Goal: Information Seeking & Learning: Learn about a topic

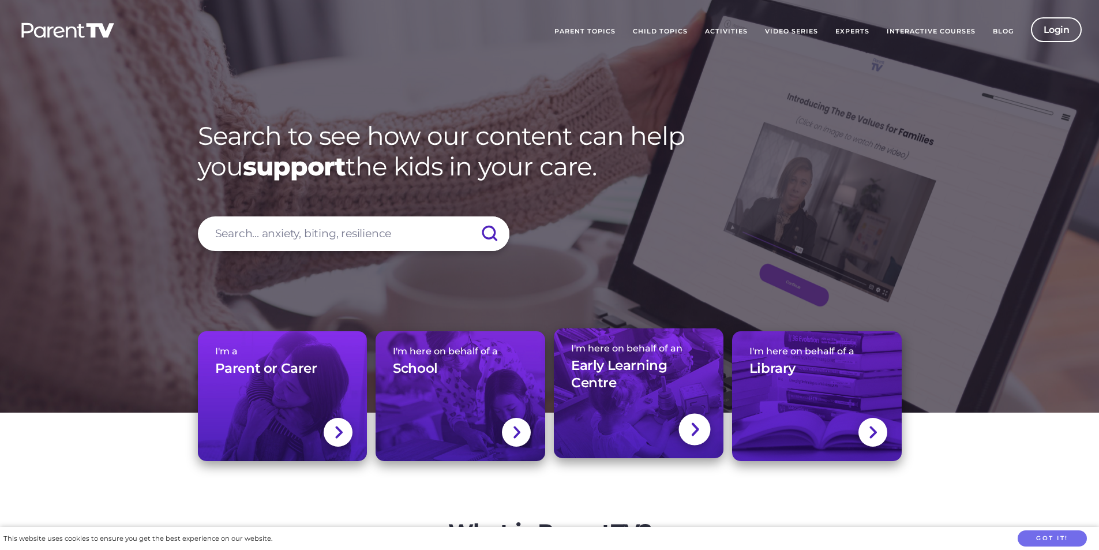
click at [625, 367] on h3 "Early Learning Centre" at bounding box center [638, 374] width 135 height 35
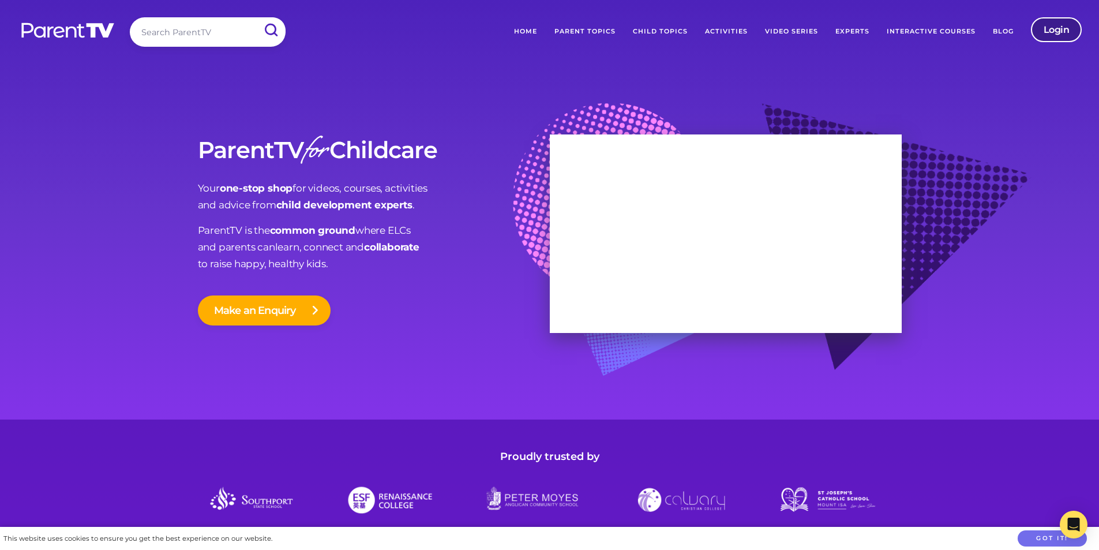
click at [1048, 32] on link "Login" at bounding box center [1056, 29] width 51 height 25
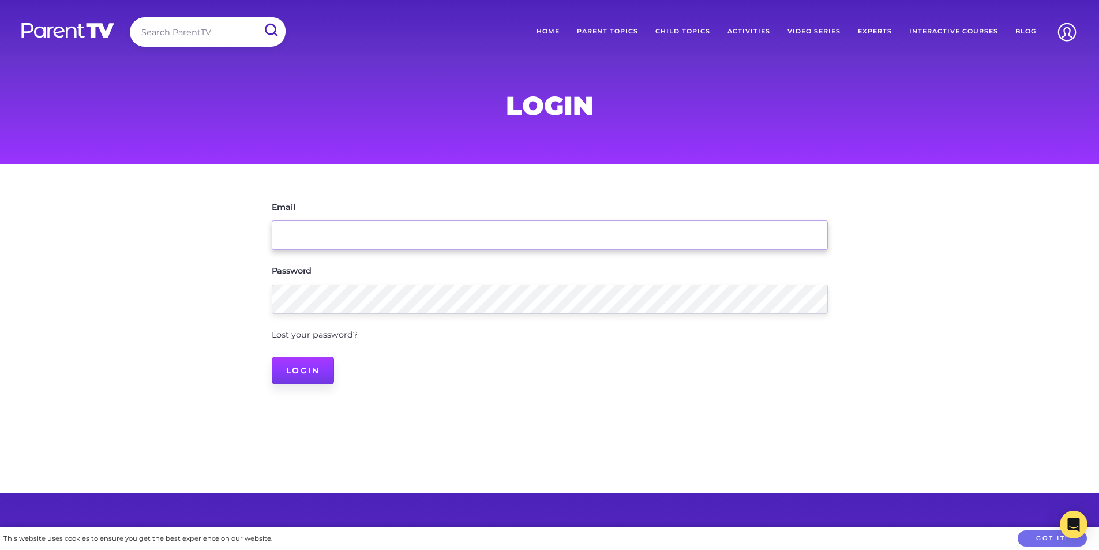
type input "director.ferguson@kekeco.com.au"
click at [311, 377] on input "Login" at bounding box center [303, 370] width 63 height 28
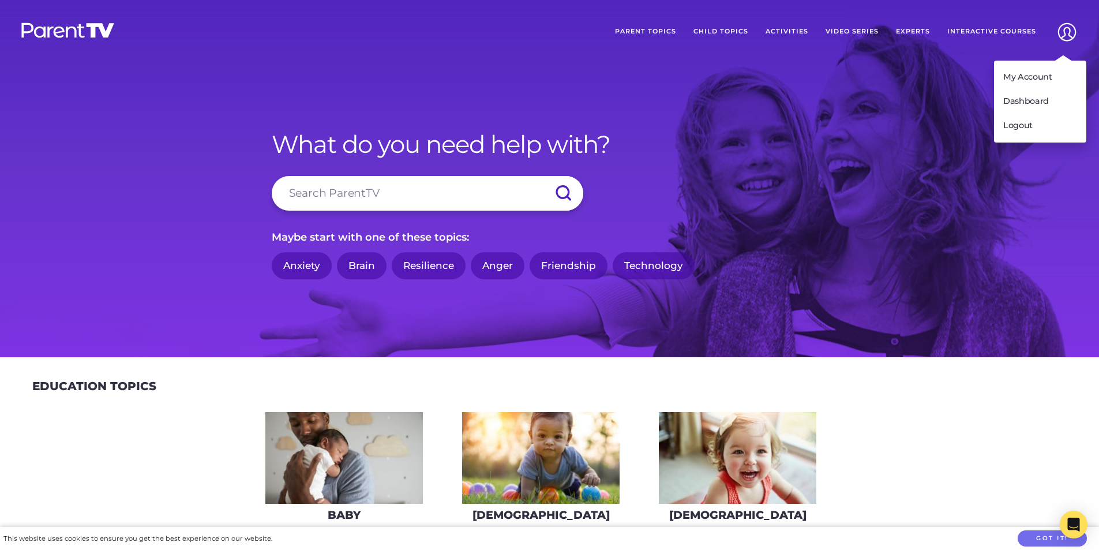
click at [1074, 32] on img at bounding box center [1066, 31] width 29 height 29
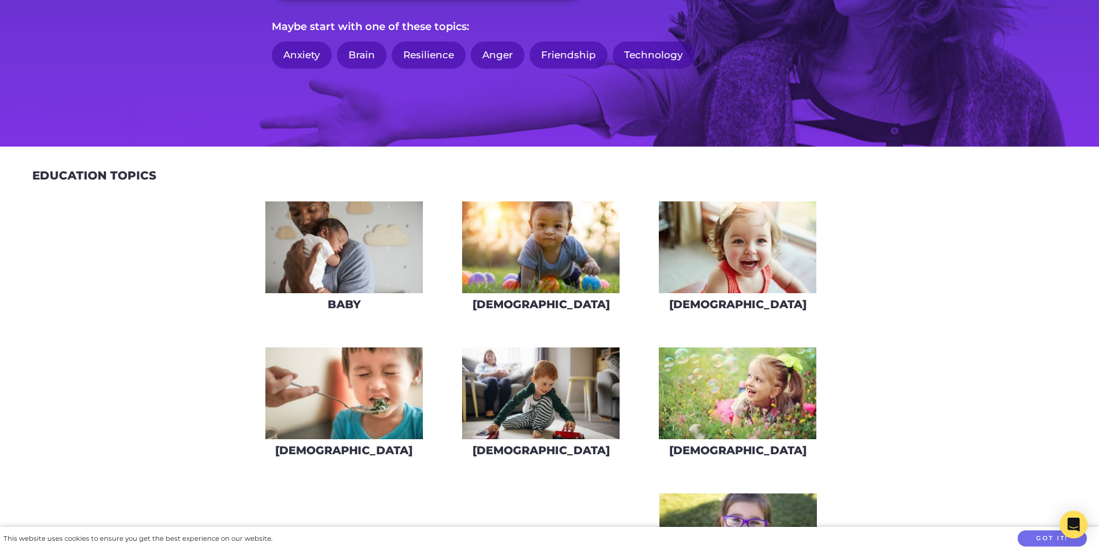
scroll to position [231, 0]
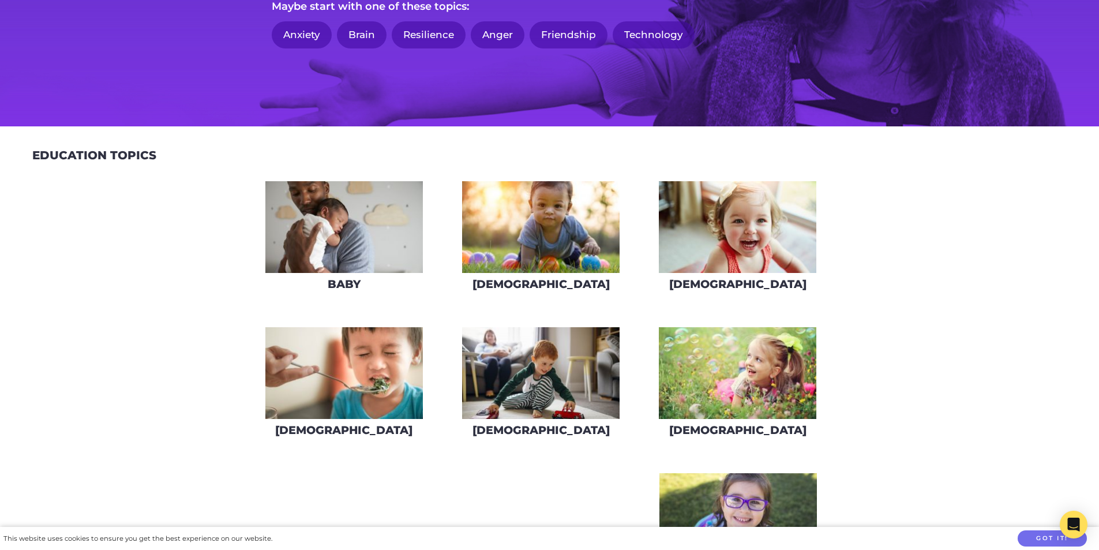
click at [366, 379] on img at bounding box center [343, 373] width 157 height 92
